Goal: Find specific page/section: Find specific page/section

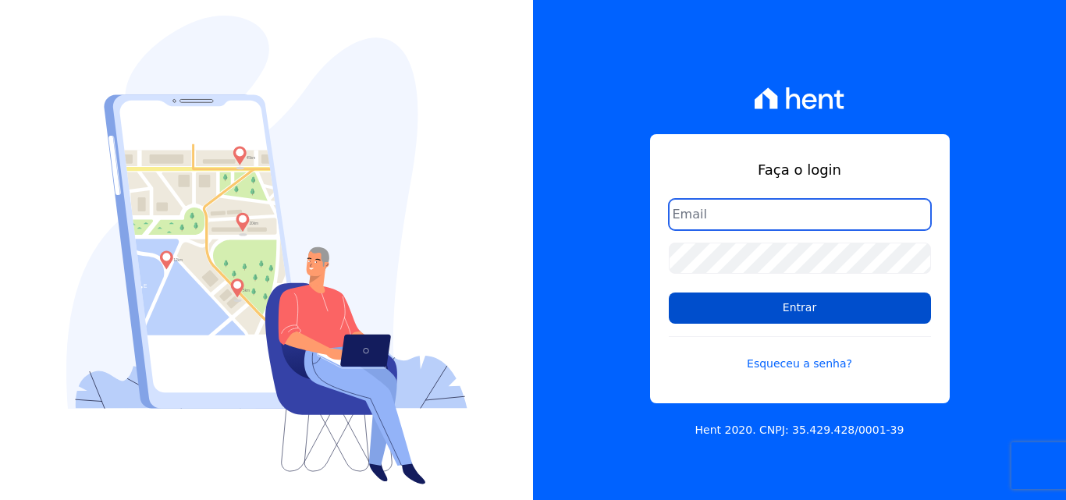
type input "[EMAIL_ADDRESS][DOMAIN_NAME]"
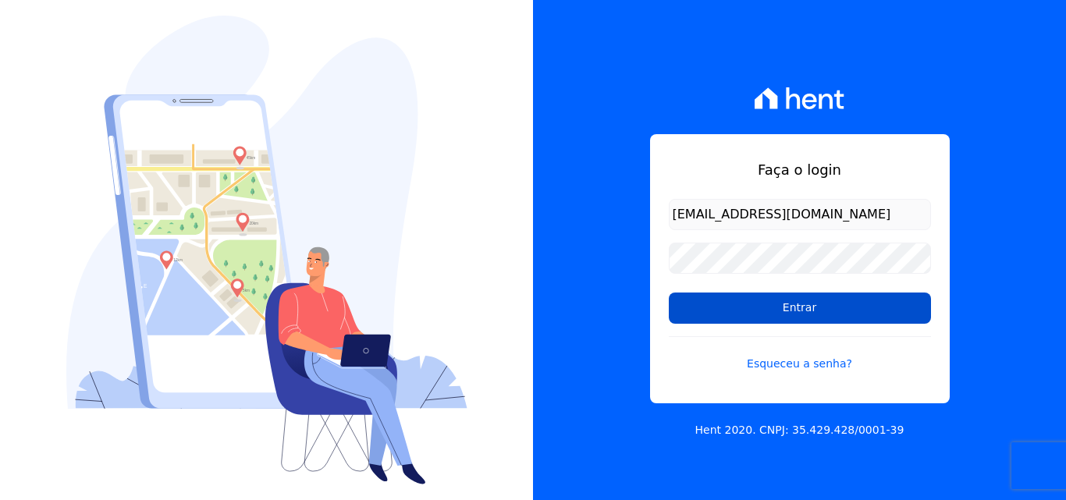
click at [824, 307] on input "Entrar" at bounding box center [800, 308] width 262 height 31
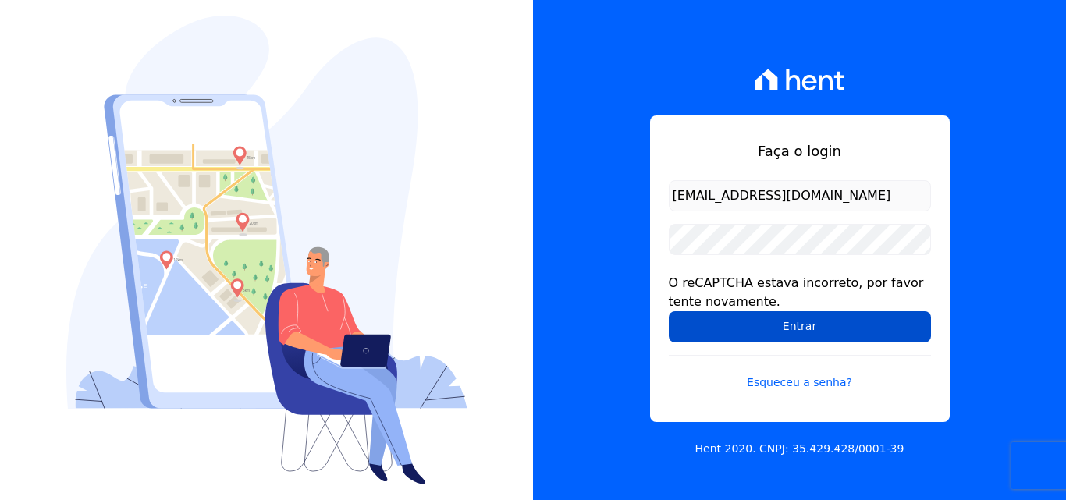
click at [808, 332] on input "Entrar" at bounding box center [800, 326] width 262 height 31
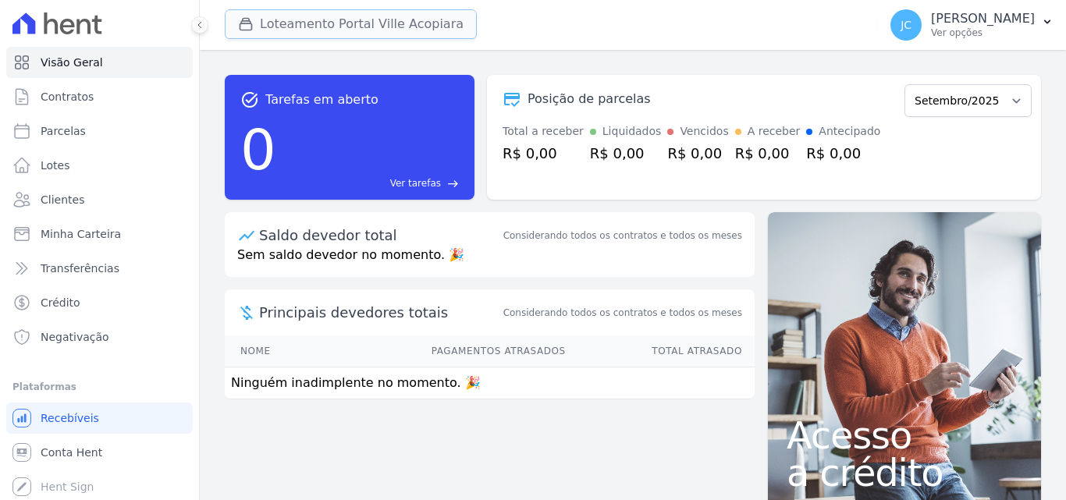
click at [344, 27] on button "Loteamento Portal Ville Acopiara" at bounding box center [351, 24] width 252 height 30
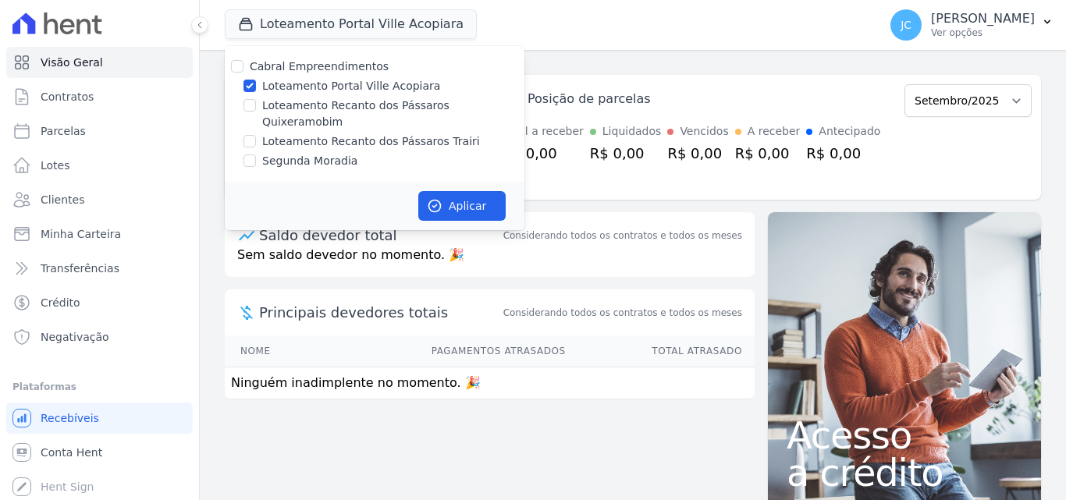
drag, startPoint x: 301, startPoint y: 84, endPoint x: 427, endPoint y: 120, distance: 130.6
click at [301, 85] on label "Loteamento Portal Ville Acopiara" at bounding box center [351, 86] width 178 height 16
click at [256, 85] on input "Loteamento Portal Ville Acopiara" at bounding box center [249, 86] width 12 height 12
checkbox input "false"
click at [452, 108] on label "Loteamento Recanto dos Pássaros Quixeramobim" at bounding box center [393, 114] width 262 height 33
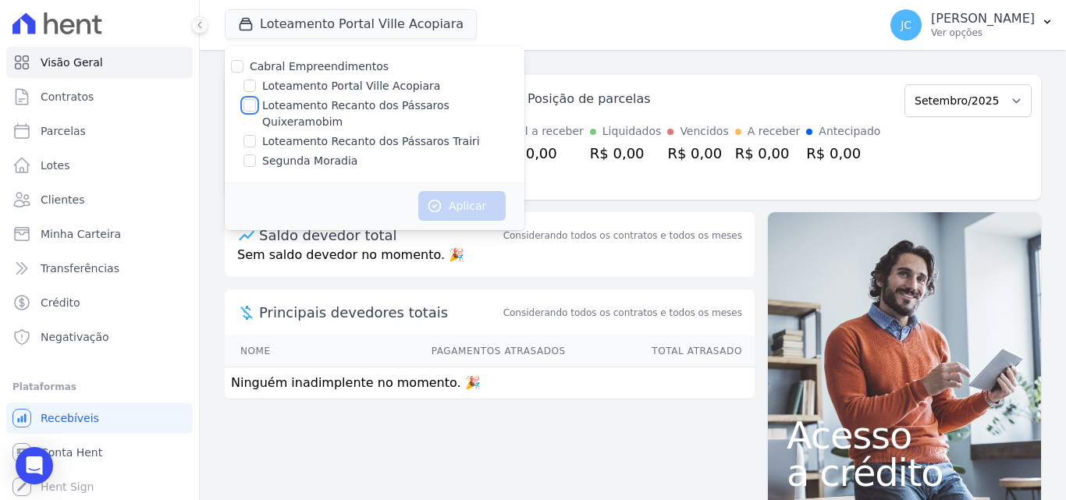
click at [256, 108] on input "Loteamento Recanto dos Pássaros Quixeramobim" at bounding box center [249, 105] width 12 height 12
checkbox input "true"
click at [479, 191] on button "Aplicar" at bounding box center [461, 206] width 87 height 30
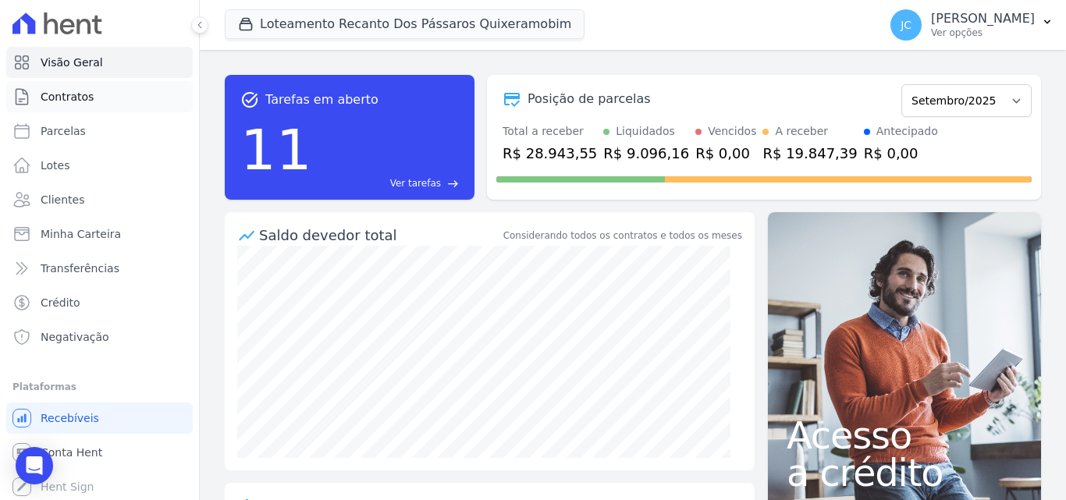
click at [80, 93] on span "Contratos" at bounding box center [67, 97] width 53 height 16
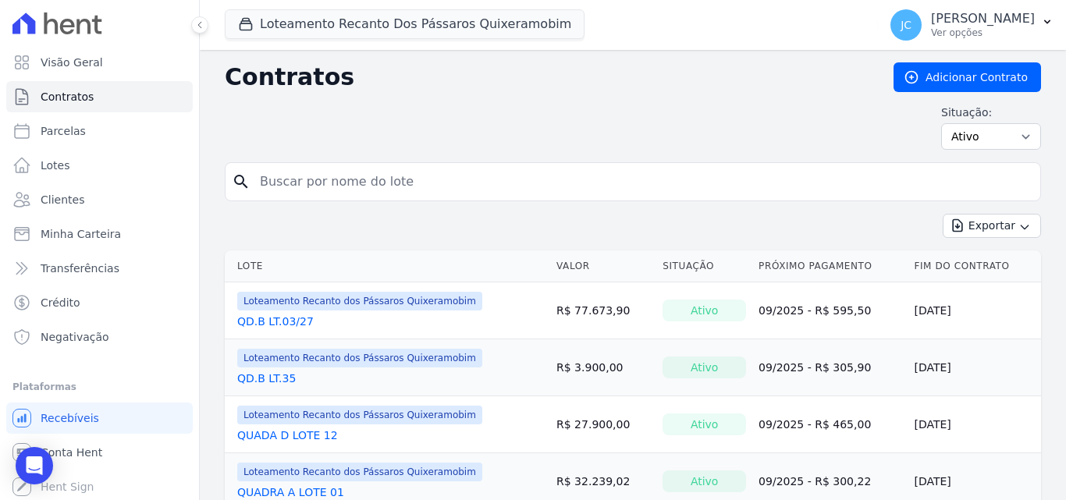
click at [310, 182] on input "search" at bounding box center [641, 181] width 783 height 31
type input "36"
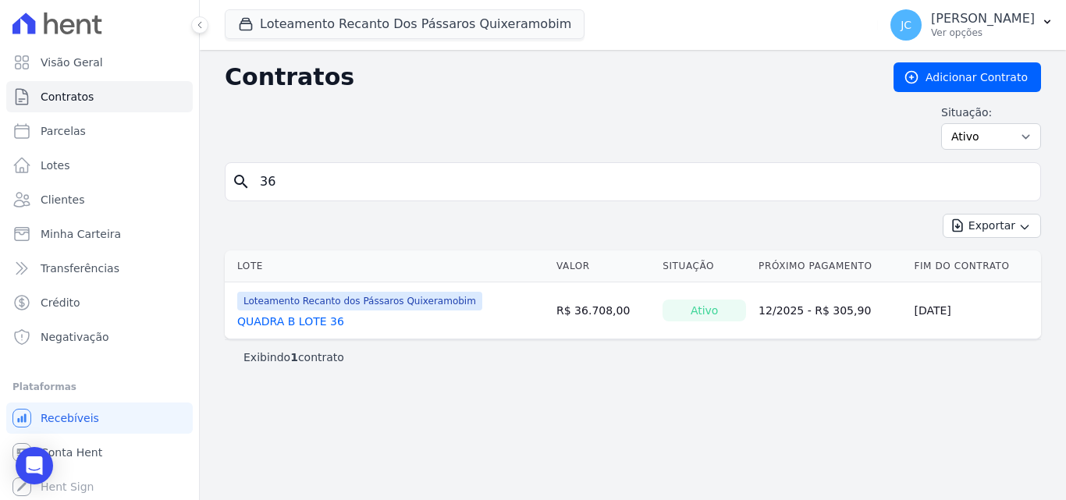
click at [418, 381] on div "Contratos Adicionar Contrato Situação: Ativo Todos Pausado Distratado Rascunho …" at bounding box center [633, 275] width 866 height 450
click at [70, 163] on link "Lotes" at bounding box center [99, 165] width 186 height 31
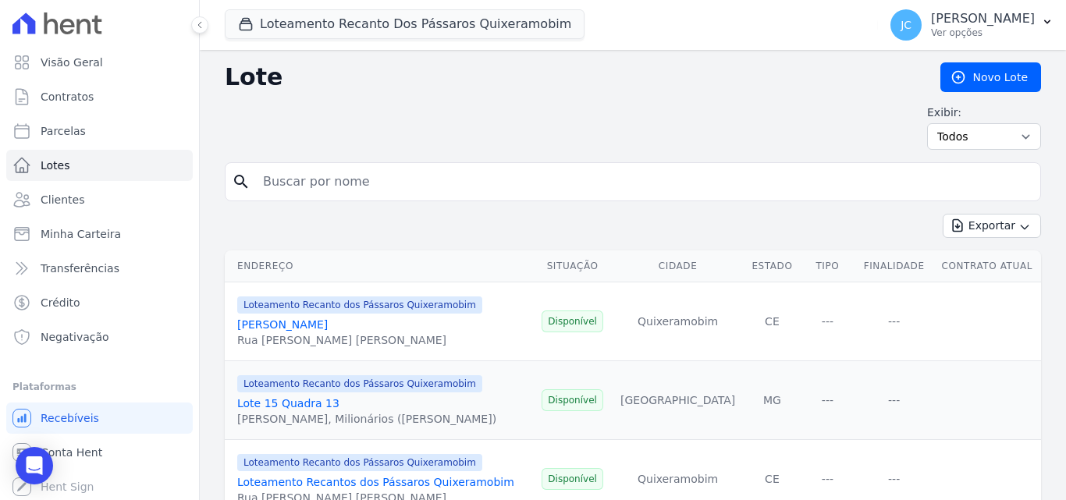
click at [301, 186] on input "search" at bounding box center [644, 181] width 780 height 31
type input "36"
